Goal: Information Seeking & Learning: Check status

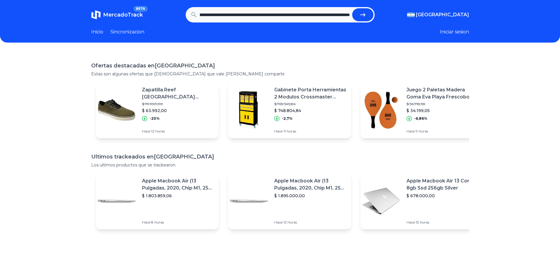
scroll to position [0, 675]
click at [352, 8] on button "submit" at bounding box center [362, 14] width 21 height 13
type input "**********"
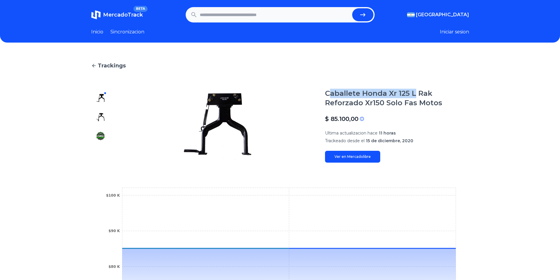
drag, startPoint x: 344, startPoint y: 91, endPoint x: 417, endPoint y: 92, distance: 73.9
click at [417, 92] on h1 "Caballete Honda Xr 125 L Rak Reforzado Xr150 Solo Fas Motos" at bounding box center [397, 98] width 144 height 19
drag, startPoint x: 417, startPoint y: 92, endPoint x: 359, endPoint y: 96, distance: 58.3
click at [366, 96] on h1 "Caballete Honda Xr 125 L Rak Reforzado Xr150 Solo Fas Motos" at bounding box center [397, 98] width 144 height 19
drag, startPoint x: 326, startPoint y: 91, endPoint x: 410, endPoint y: 93, distance: 83.6
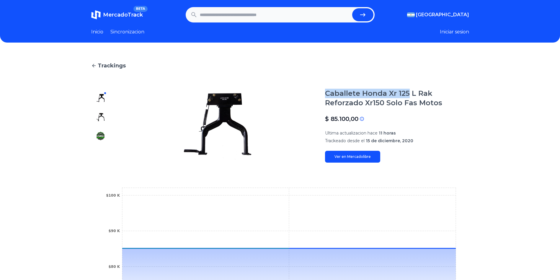
click at [410, 93] on section "Caballete Honda Xr 125 L Rak Reforzado Xr150 Solo Fas Motos $ 85.100,00 Si el p…" at bounding box center [280, 126] width 378 height 74
copy h1 "Caballete Honda Xr 125"
click at [236, 7] on header "MercadoTrack BETA Argentina Argentina Uruguay Mexico Chile Peru Venezuela Colom…" at bounding box center [280, 21] width 560 height 43
click at [236, 16] on input "text" at bounding box center [275, 14] width 150 height 13
paste input "**********"
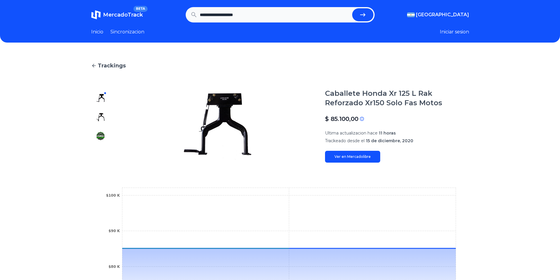
type input "**********"
click at [352, 8] on button "submit" at bounding box center [362, 14] width 21 height 13
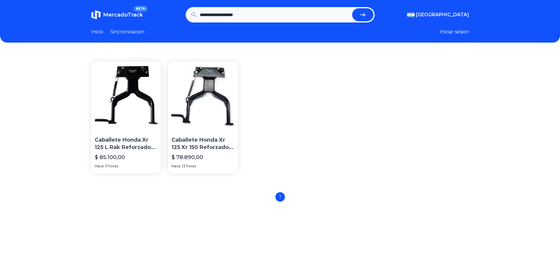
click at [221, 141] on p "Caballete Honda Xr 125 Xr 150 Reforzado Complet Mr [PERSON_NAME]" at bounding box center [203, 143] width 63 height 15
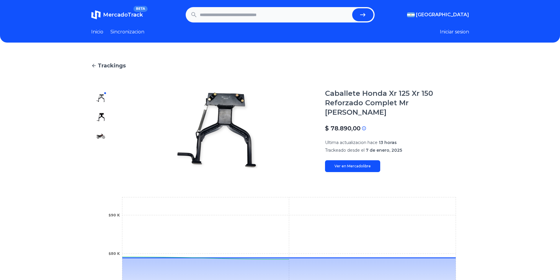
click at [365, 160] on link "Ver en Mercadolibre" at bounding box center [352, 166] width 55 height 12
